Goal: Transaction & Acquisition: Download file/media

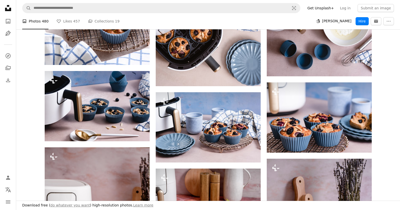
scroll to position [4093, 0]
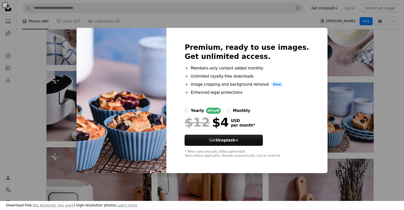
click at [394, 63] on div "An X shape Premium, ready to use images. Get unlimited access. A plus sign Memb…" at bounding box center [202, 105] width 404 height 210
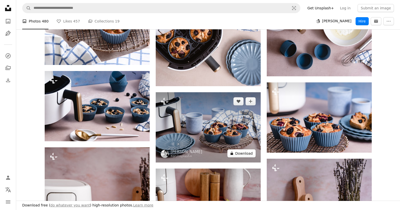
click at [242, 149] on button "A lock Download" at bounding box center [242, 153] width 28 height 8
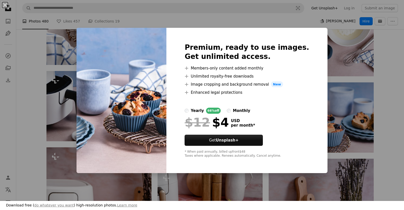
click at [398, 56] on div "An X shape Premium, ready to use images. Get unlimited access. A plus sign Memb…" at bounding box center [202, 105] width 404 height 210
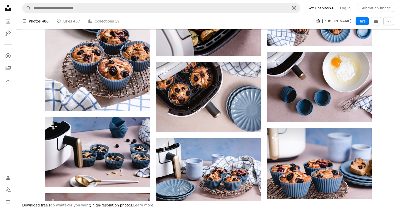
scroll to position [4043, 0]
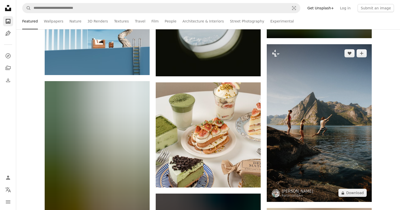
scroll to position [20240, 0]
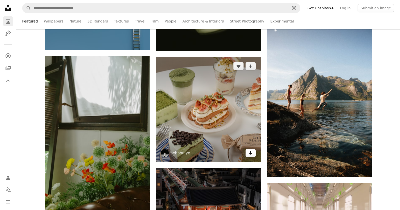
click at [252, 151] on icon "Arrow pointing down" at bounding box center [251, 153] width 4 height 6
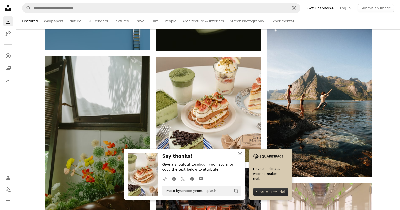
click at [240, 152] on icon "An X shape" at bounding box center [240, 154] width 6 height 6
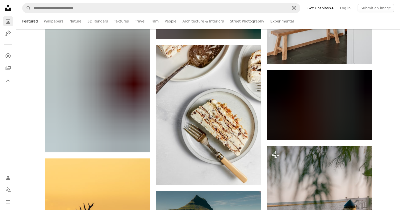
scroll to position [25698, 0]
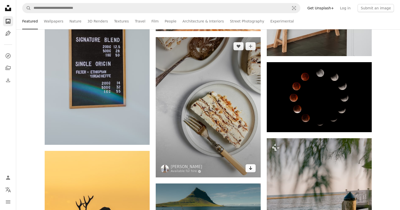
click at [251, 167] on icon "Download" at bounding box center [250, 168] width 3 height 4
